Goal: Complete application form

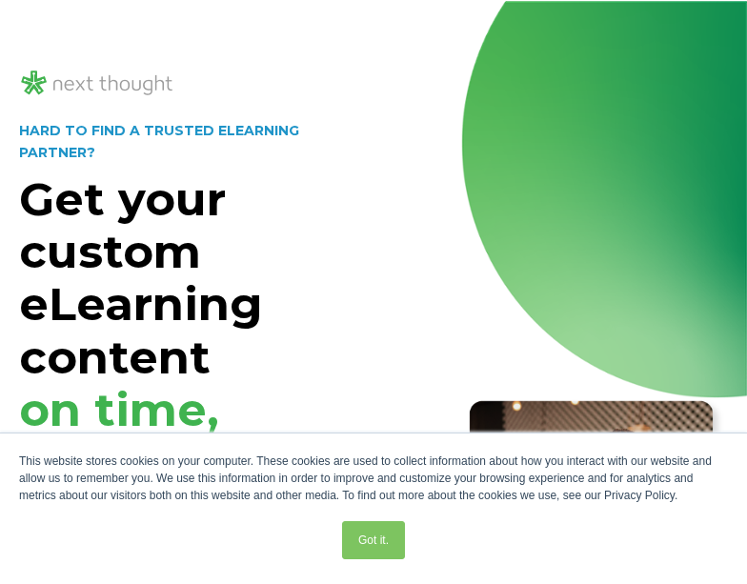
select select "persona_4"
select select "$15,000 - $25,000"
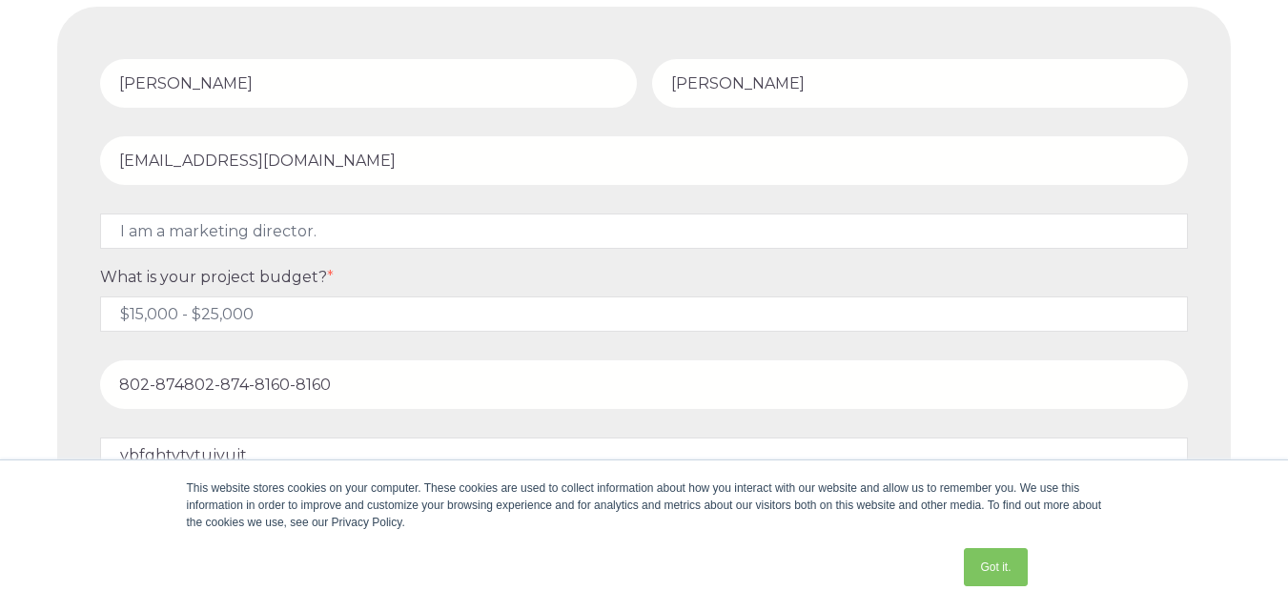
scroll to position [7456, 0]
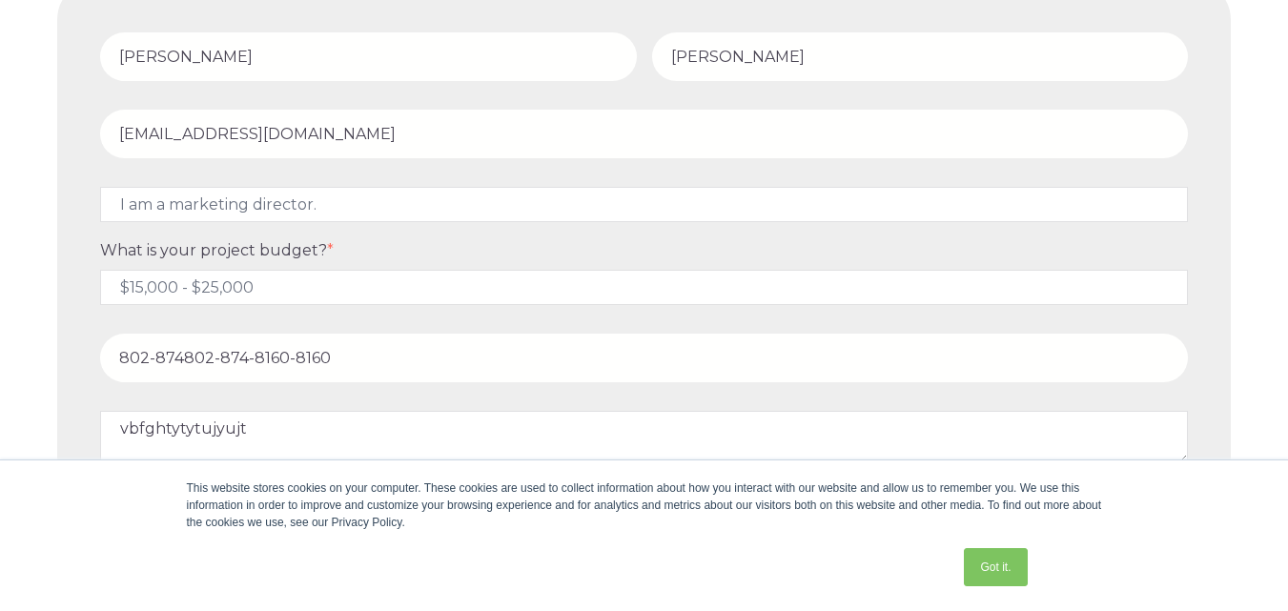
click at [507, 338] on input "802-874802-874-8160-8160" at bounding box center [644, 358] width 1088 height 49
type input "8"
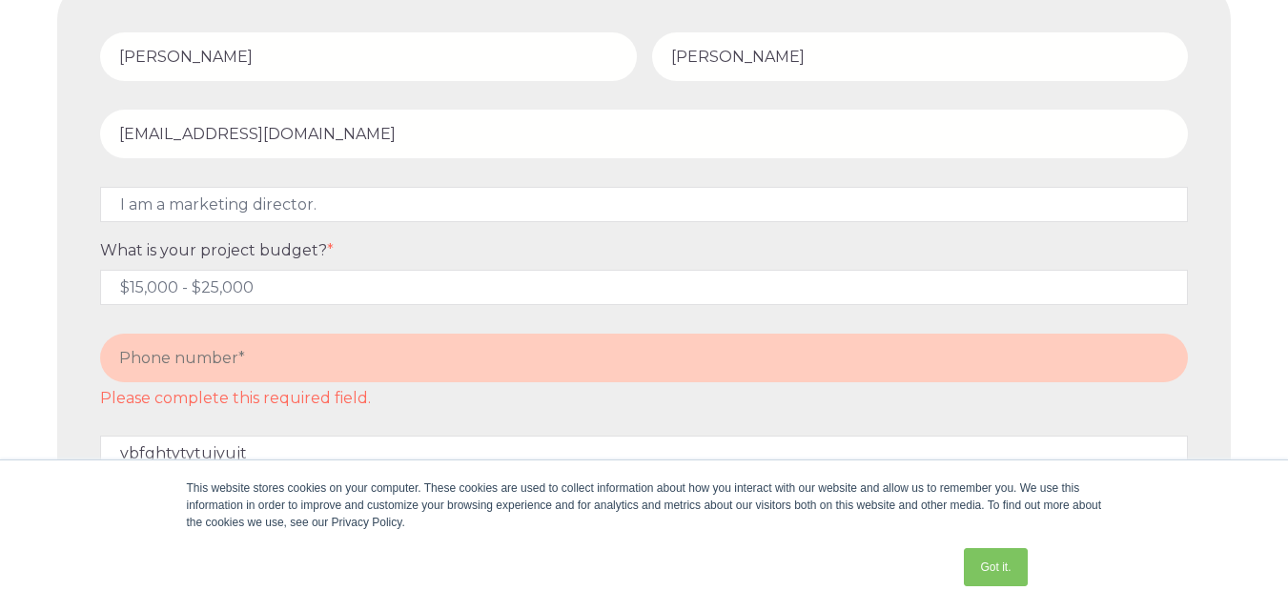
paste input "[PHONE_NUMBER]"
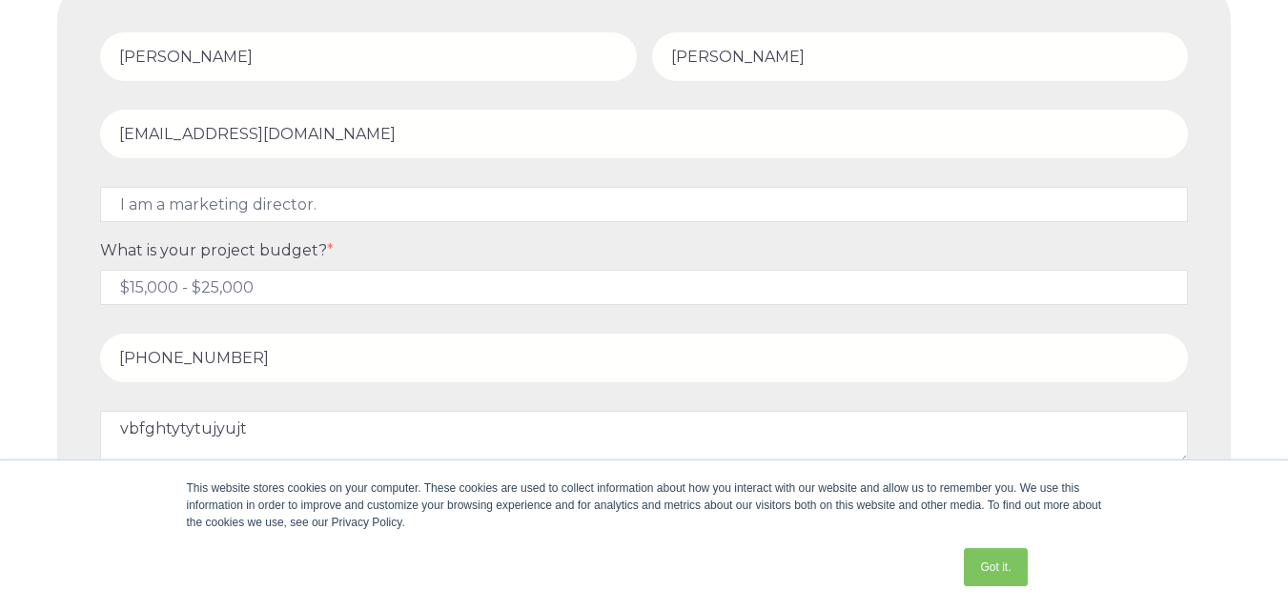
type input "[PHONE_NUMBER]"
click at [746, 573] on link "Got it." at bounding box center [995, 567] width 63 height 38
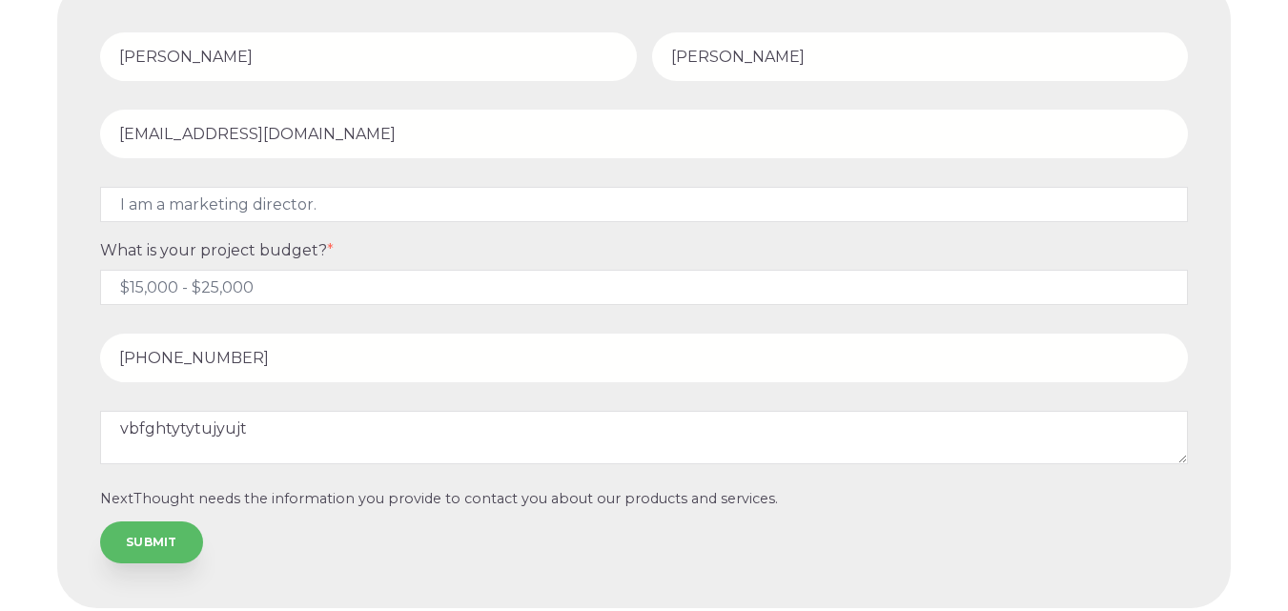
click at [138, 542] on input "SUBMIT" at bounding box center [151, 542] width 103 height 42
drag, startPoint x: 155, startPoint y: 521, endPoint x: 153, endPoint y: 532, distance: 10.9
click at [153, 527] on input "SUBMIT" at bounding box center [151, 542] width 103 height 42
click at [153, 533] on input "SUBMIT" at bounding box center [151, 542] width 103 height 42
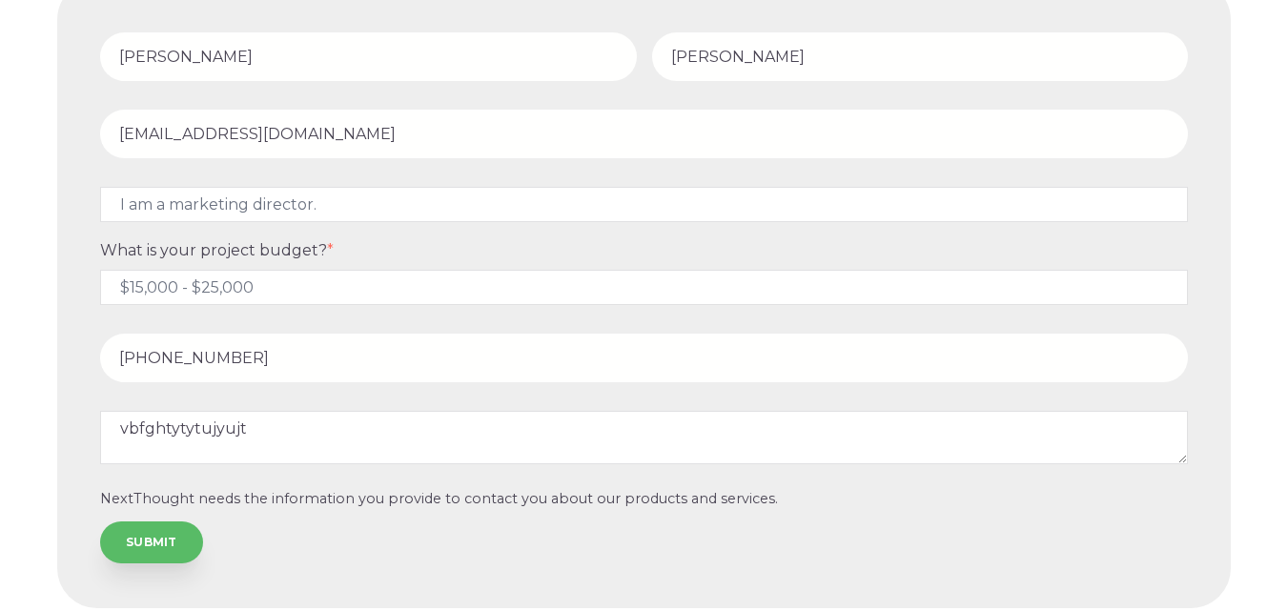
click at [153, 533] on input "SUBMIT" at bounding box center [151, 542] width 103 height 42
drag, startPoint x: 153, startPoint y: 533, endPoint x: 140, endPoint y: 545, distance: 17.5
click at [153, 534] on input "SUBMIT" at bounding box center [151, 542] width 103 height 42
click at [140, 535] on input "SUBMIT" at bounding box center [151, 542] width 103 height 42
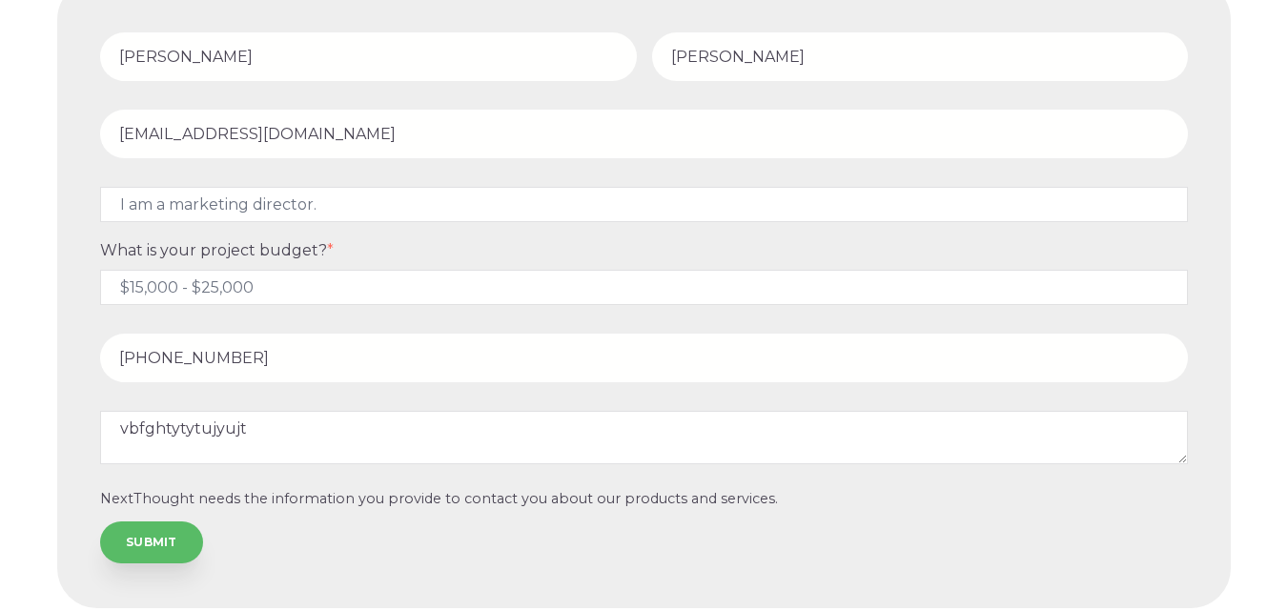
click at [140, 534] on input "SUBMIT" at bounding box center [151, 542] width 103 height 42
click at [140, 535] on input "SUBMIT" at bounding box center [151, 542] width 103 height 42
